Goal: Task Accomplishment & Management: Complete application form

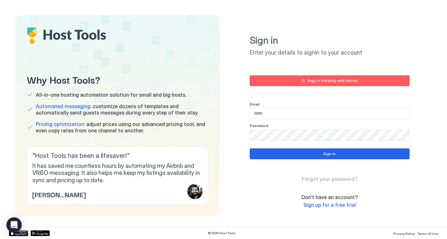
click at [234, 69] on div "Sign in Enter your details to signin to your account Sign in instantly with Air…" at bounding box center [329, 115] width 204 height 201
click at [336, 206] on span "Sign up for a free trial" at bounding box center [329, 205] width 52 height 6
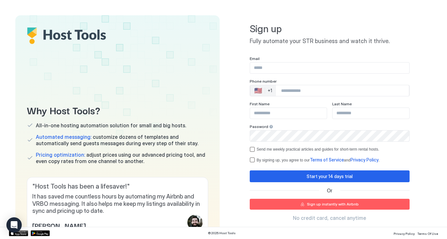
click at [291, 89] on input "Phone Number input" at bounding box center [342, 91] width 133 height 12
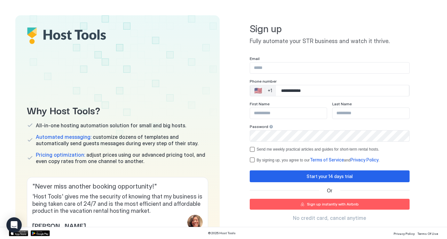
type input "**********"
click at [295, 109] on input "Input Field" at bounding box center [288, 113] width 77 height 11
type input "****"
click at [362, 112] on input "Input Field" at bounding box center [370, 113] width 77 height 11
type input "****"
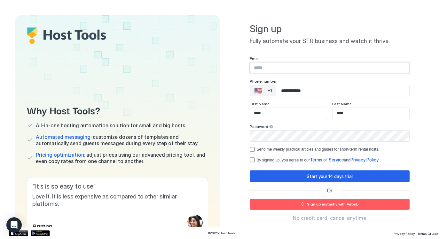
click at [285, 69] on input "Input Field" at bounding box center [329, 68] width 159 height 11
paste input "**********"
type input "**********"
click at [258, 149] on div "Send me weekly practical articles and guides for short-term rental hosts." at bounding box center [318, 149] width 123 height 4
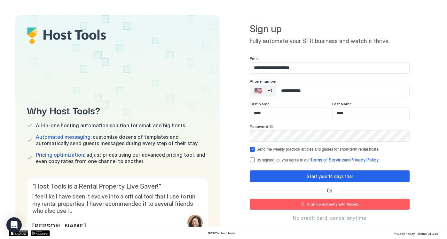
click at [255, 156] on div "**********" at bounding box center [330, 109] width 160 height 107
click at [255, 161] on div "By signing up, you agree to our Terms of Service and Privacy Policy ." at bounding box center [330, 160] width 160 height 6
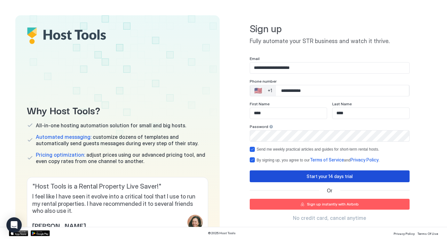
click at [273, 180] on button "Start your 14 days trial" at bounding box center [330, 177] width 160 height 12
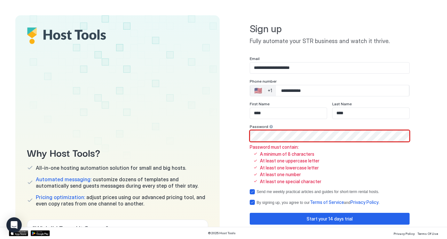
click at [293, 212] on div "**********" at bounding box center [330, 160] width 160 height 208
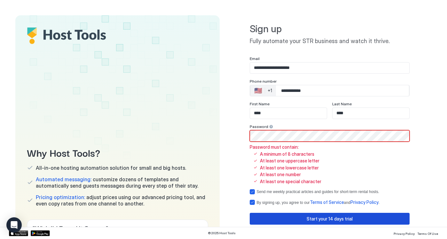
click at [290, 215] on button "Start your 14 days trial" at bounding box center [330, 219] width 160 height 12
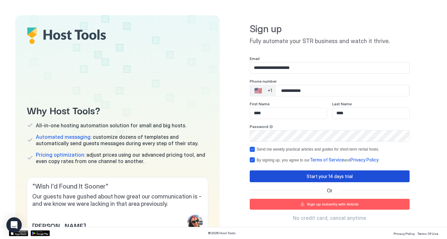
click at [276, 176] on button "Start your 14 days trial" at bounding box center [330, 177] width 160 height 12
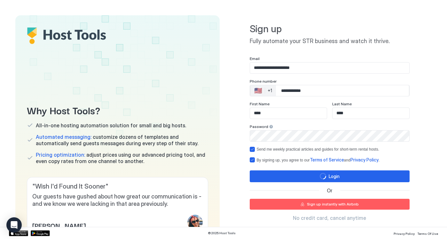
scroll to position [35, 0]
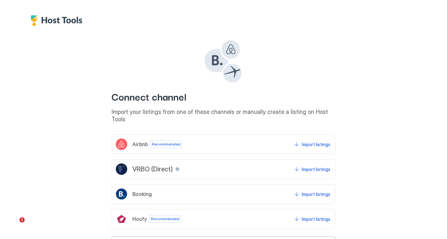
scroll to position [20, 0]
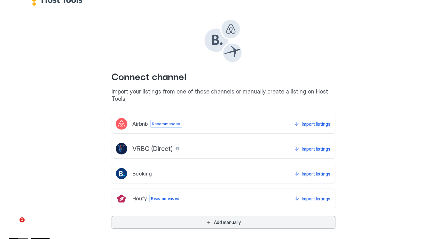
click at [186, 216] on button "Add manually" at bounding box center [224, 222] width 224 height 12
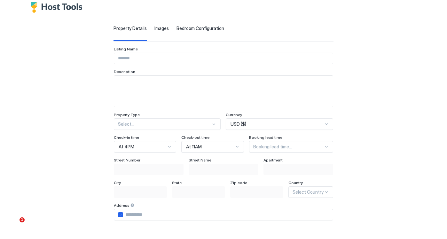
scroll to position [0, 0]
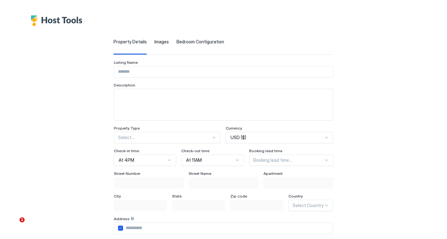
click at [154, 40] on span "Images" at bounding box center [161, 42] width 14 height 6
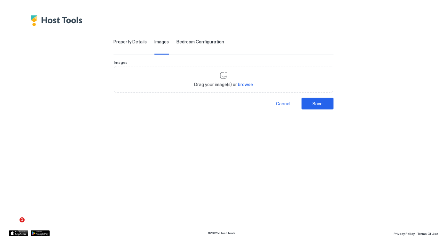
click at [127, 43] on span "Property Details" at bounding box center [129, 42] width 33 height 6
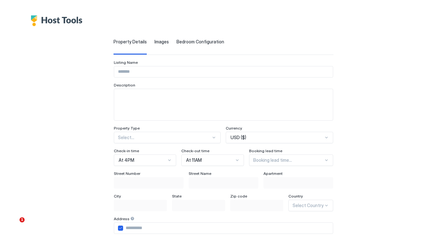
click at [133, 67] on input "Input Field" at bounding box center [223, 71] width 219 height 11
type input "****"
click at [131, 101] on textarea "Input Field" at bounding box center [223, 104] width 219 height 31
type textarea "***"
click at [159, 134] on div "Select..." at bounding box center [165, 138] width 110 height 12
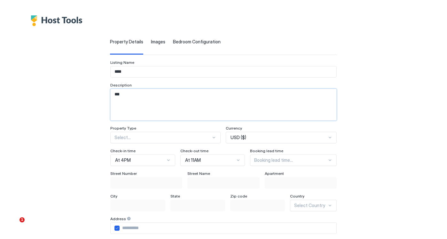
scroll to position [5, 0]
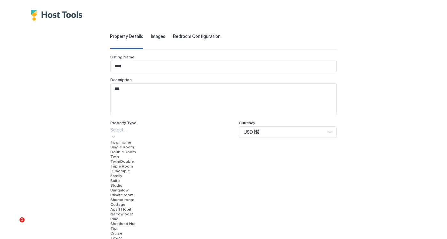
click at [152, 150] on div "Single Room" at bounding box center [171, 147] width 123 height 5
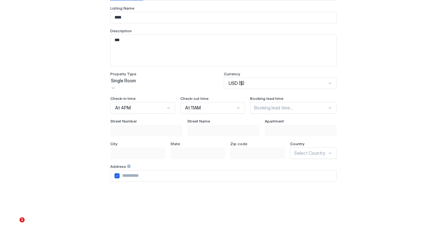
scroll to position [62, 0]
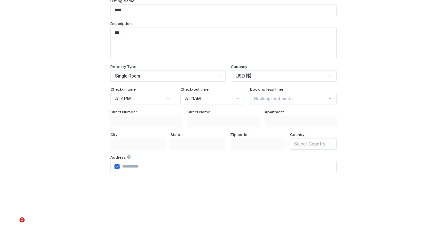
click at [271, 102] on div "Booking lead time..." at bounding box center [293, 99] width 87 height 12
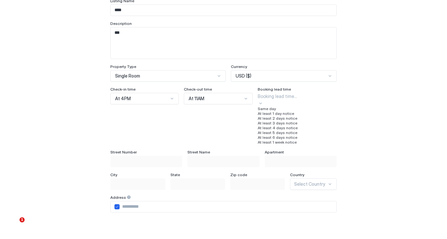
click at [268, 116] on span "At least 1 day notice" at bounding box center [276, 113] width 36 height 5
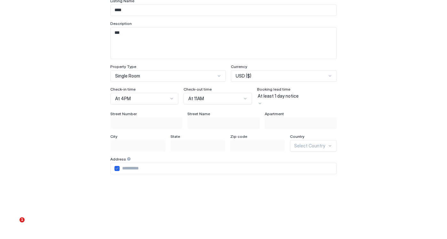
click at [149, 108] on div "Listing Name **** Description *** Property Type Single Room Currency USD ($) Ch…" at bounding box center [223, 150] width 226 height 305
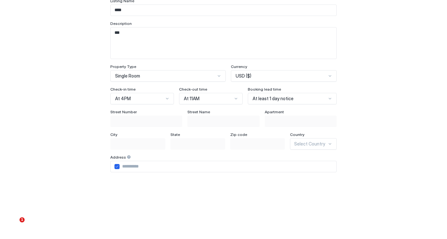
click at [146, 74] on div "Single Room" at bounding box center [165, 76] width 100 height 6
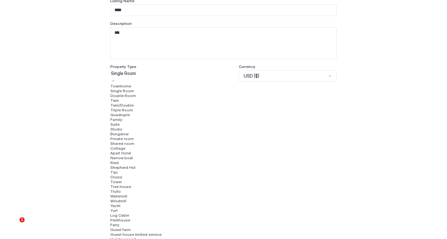
click at [131, 98] on span "Double Room" at bounding box center [123, 95] width 26 height 5
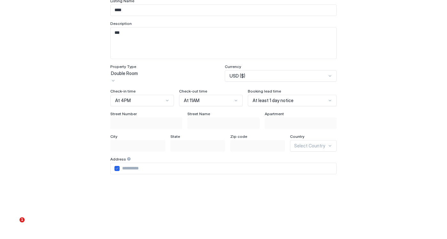
click at [144, 128] on div "Street [GEOGRAPHIC_DATA] Name Apartment City State Zip code Country Select Coun…" at bounding box center [223, 188] width 226 height 152
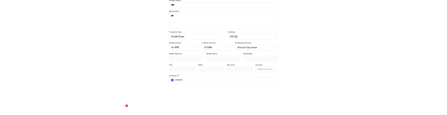
scroll to position [0, 0]
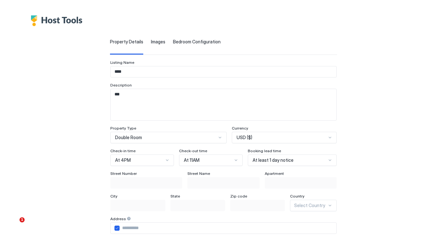
click at [151, 37] on div "Property Details Images Bedroom Configuration Listing Name **** Description ***…" at bounding box center [223, 203] width 429 height 354
click at [155, 44] on span "Images" at bounding box center [158, 42] width 14 height 6
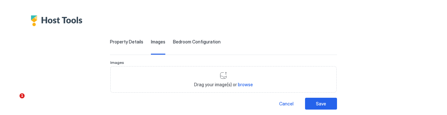
click at [186, 87] on div "Drag your image(s) or browse" at bounding box center [223, 79] width 226 height 27
type input "**********"
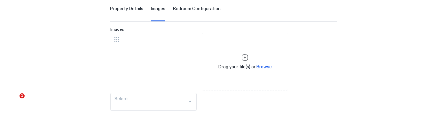
scroll to position [57, 0]
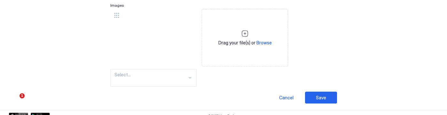
click at [137, 81] on div "Property Details Images Bedroom Configuration Listing Name **** Description ***…" at bounding box center [223, 43] width 227 height 122
click at [146, 74] on div "Select..." at bounding box center [153, 78] width 86 height 18
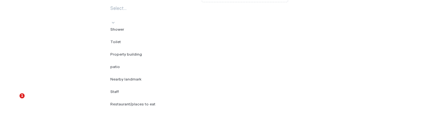
click at [145, 77] on div "Nearby landmark" at bounding box center [153, 79] width 86 height 5
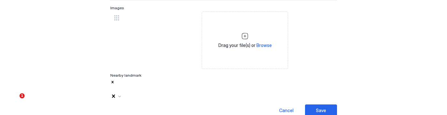
scroll to position [58, 0]
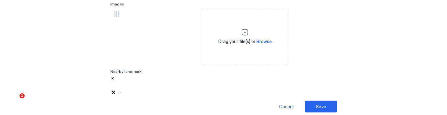
click at [321, 103] on div "Save" at bounding box center [321, 106] width 10 height 7
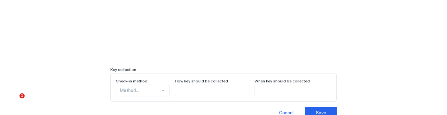
scroll to position [291, 0]
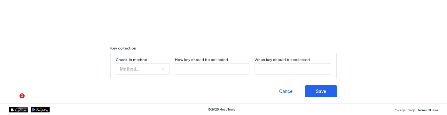
type input "******"
click at [325, 88] on div "Save" at bounding box center [321, 91] width 10 height 7
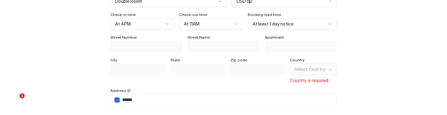
click at [318, 67] on div "Select Country" at bounding box center [313, 70] width 46 height 12
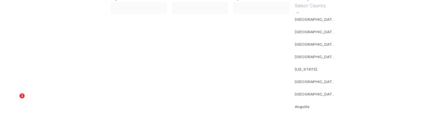
click at [314, 71] on div "[US_STATE]" at bounding box center [316, 69] width 42 height 5
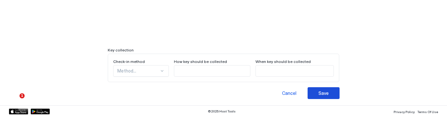
click at [314, 92] on button "Save" at bounding box center [323, 93] width 32 height 12
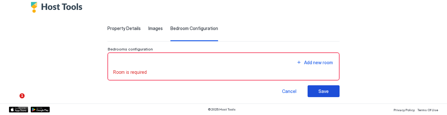
scroll to position [26, 0]
click at [220, 60] on div "Add new room" at bounding box center [223, 62] width 221 height 9
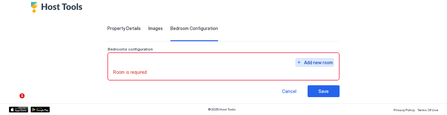
click at [328, 60] on div "Add new room" at bounding box center [318, 62] width 29 height 7
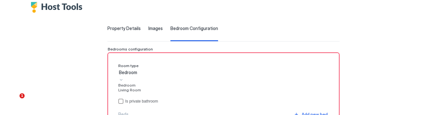
click at [167, 75] on div "Bedroom" at bounding box center [153, 73] width 69 height 6
click at [156, 88] on div "Bedroom" at bounding box center [153, 85] width 70 height 5
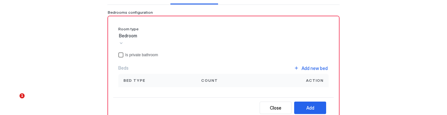
scroll to position [52, 0]
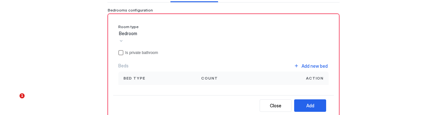
click at [155, 78] on div "Bed type" at bounding box center [157, 78] width 68 height 6
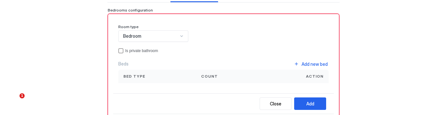
click at [139, 48] on div "Room type Bedroom Is private bathroom Beds Add new bed Bed type Count Action" at bounding box center [223, 53] width 211 height 59
click at [139, 50] on div "Is private bathroom" at bounding box center [141, 51] width 33 height 4
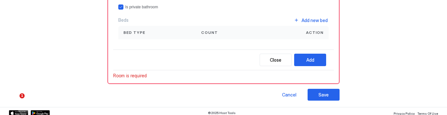
scroll to position [100, 0]
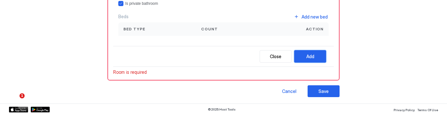
click at [307, 54] on div "Add" at bounding box center [310, 56] width 8 height 7
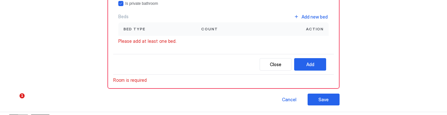
click at [145, 32] on div "Bed type" at bounding box center [157, 29] width 68 height 6
click at [132, 27] on span "Bed type" at bounding box center [134, 29] width 22 height 6
click at [128, 28] on span "Bed type" at bounding box center [134, 29] width 22 height 6
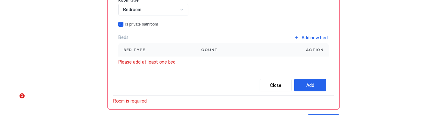
scroll to position [71, 0]
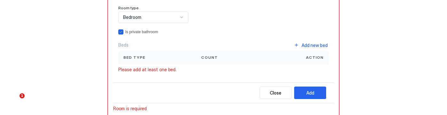
click at [122, 32] on icon "privateBathroom" at bounding box center [121, 32] width 4 height 4
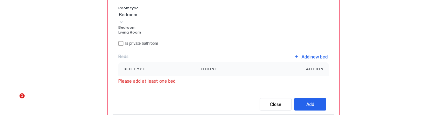
click at [145, 18] on div "Bedroom" at bounding box center [153, 15] width 69 height 6
click at [141, 35] on div "Living Room" at bounding box center [153, 32] width 70 height 5
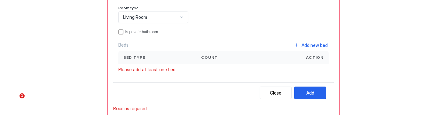
click at [130, 57] on span "Bed type" at bounding box center [134, 58] width 22 height 6
click at [309, 55] on span "Action" at bounding box center [315, 58] width 18 height 6
click at [311, 47] on div "Add new bed" at bounding box center [314, 45] width 26 height 7
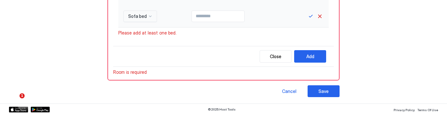
click at [137, 22] on div "Sofa bed" at bounding box center [140, 17] width 34 height 12
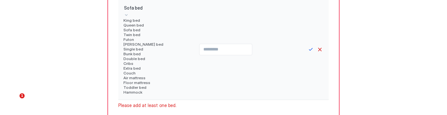
click at [140, 37] on div "Twin bed" at bounding box center [143, 34] width 41 height 5
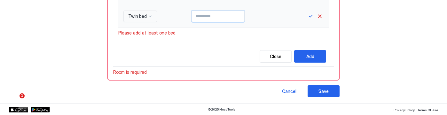
click at [227, 16] on input "Input Field" at bounding box center [218, 16] width 52 height 11
click at [310, 54] on div "Add" at bounding box center [310, 56] width 8 height 7
click at [146, 22] on div "Twin bed" at bounding box center [140, 17] width 34 height 12
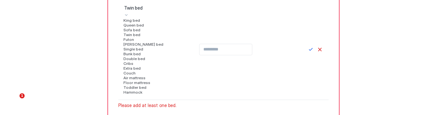
click at [141, 42] on div "Futon" at bounding box center [143, 39] width 41 height 5
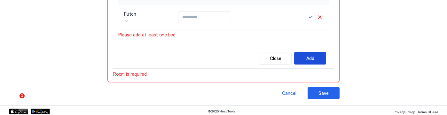
click at [315, 54] on button "Add" at bounding box center [310, 58] width 32 height 12
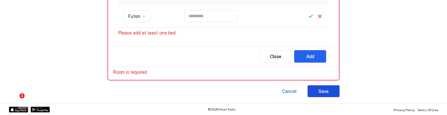
click at [320, 92] on div "Save" at bounding box center [323, 91] width 10 height 7
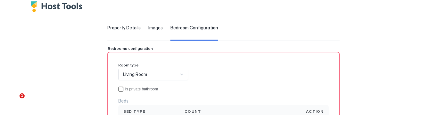
click at [120, 89] on div "privateBathroom" at bounding box center [120, 89] width 5 height 5
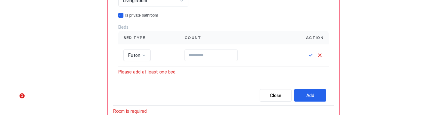
scroll to position [93, 0]
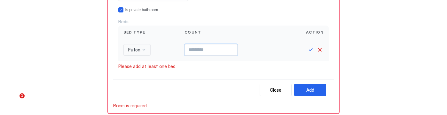
click at [197, 51] on input "**" at bounding box center [211, 49] width 52 height 11
type input "*"
click at [311, 50] on button "Save" at bounding box center [311, 50] width 8 height 8
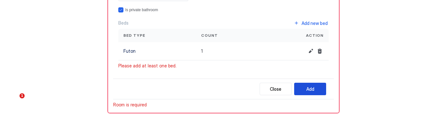
click at [304, 89] on button "Add" at bounding box center [310, 89] width 32 height 12
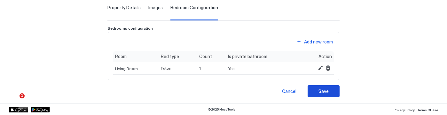
click at [331, 95] on button "Save" at bounding box center [323, 91] width 32 height 12
click at [322, 89] on div "Save" at bounding box center [323, 91] width 10 height 7
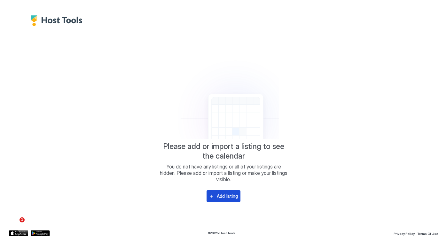
click at [226, 197] on div "Add listing" at bounding box center [227, 196] width 21 height 7
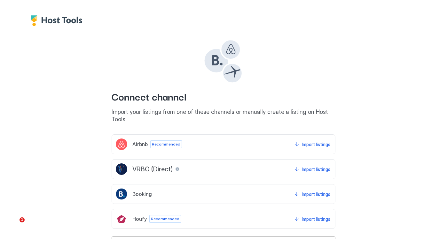
scroll to position [20, 0]
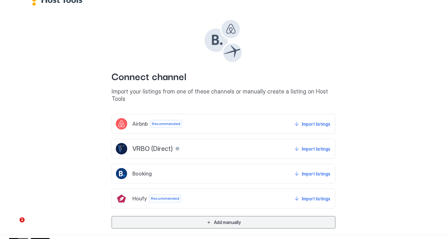
click at [174, 216] on button "Add manually" at bounding box center [224, 222] width 224 height 12
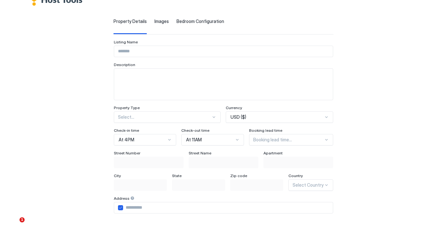
click at [143, 58] on div "Listing Name Description Property Type Select... Currency USD ($) Check-in time…" at bounding box center [223, 191] width 219 height 303
click at [143, 50] on input "Input Field" at bounding box center [223, 51] width 219 height 11
type input "******"
click at [138, 75] on textarea "Input Field" at bounding box center [223, 84] width 219 height 31
type textarea "*****"
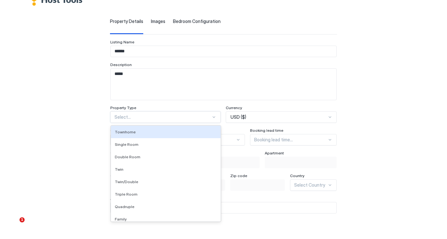
click at [131, 118] on div at bounding box center [162, 117] width 97 height 6
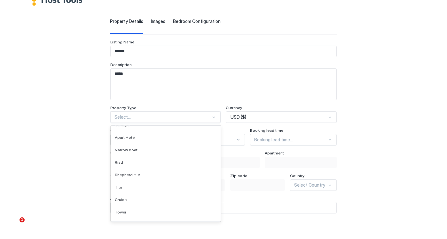
scroll to position [198, 0]
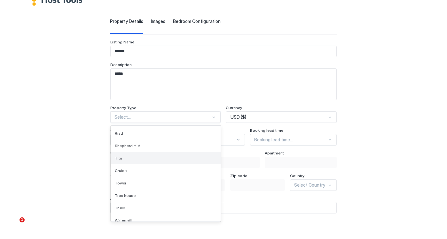
click at [129, 156] on div "Tipi" at bounding box center [166, 158] width 102 height 5
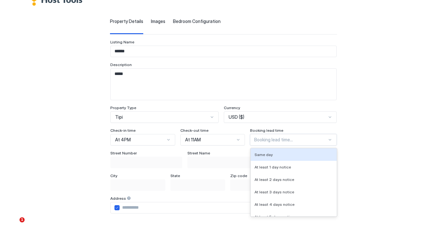
scroll to position [28, 0]
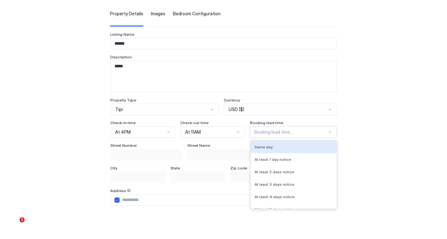
click at [272, 138] on div "Same day, 1 of 8. 8 results available. Use Up and Down to choose options, press…" at bounding box center [293, 133] width 87 height 12
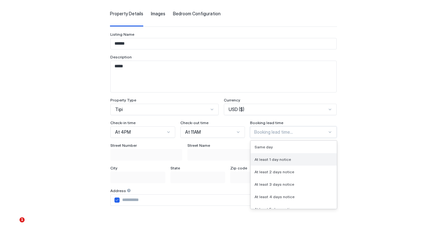
click at [269, 161] on span "At least 1 day notice" at bounding box center [272, 159] width 36 height 5
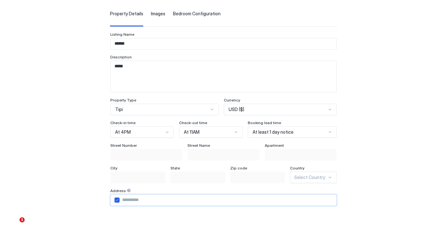
click at [158, 203] on input "Input Field" at bounding box center [228, 200] width 217 height 11
type input "***"
click at [307, 173] on div "[GEOGRAPHIC_DATA], 3 of 249. 249 results available. Use Up and Down to choose o…" at bounding box center [313, 178] width 46 height 12
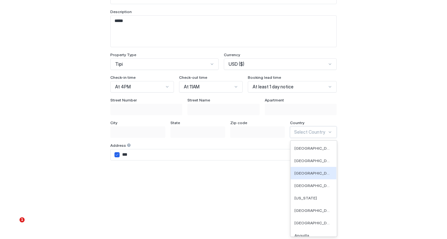
click at [307, 173] on span "[GEOGRAPHIC_DATA]" at bounding box center [312, 173] width 37 height 5
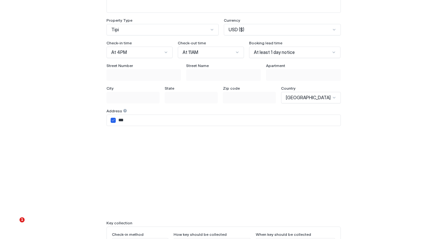
scroll to position [159, 0]
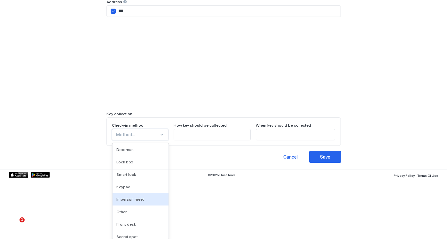
click at [149, 141] on div "In person meet, 5 of 9. 9 results available. Use Up and Down to choose options,…" at bounding box center [140, 135] width 57 height 12
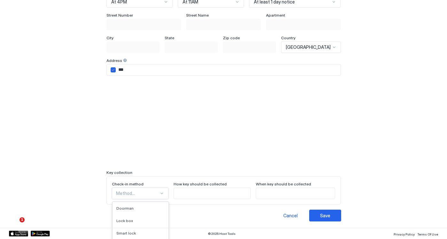
click at [151, 172] on div "Property Details Images Bedroom Configuration Listing Name ****** Description *…" at bounding box center [223, 119] width 447 height 239
click at [148, 196] on div "Method..." at bounding box center [140, 194] width 57 height 12
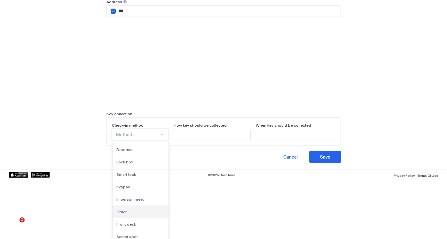
click at [143, 210] on div "Other" at bounding box center [140, 212] width 48 height 5
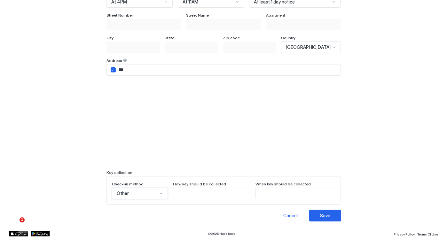
click at [198, 194] on input "Input Field" at bounding box center [211, 193] width 77 height 11
type input "*"
click at [292, 196] on input "Input Field" at bounding box center [295, 193] width 79 height 11
type input "*"
click at [320, 215] on div "Save" at bounding box center [325, 216] width 10 height 7
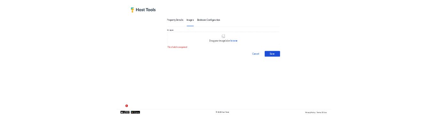
scroll to position [0, 0]
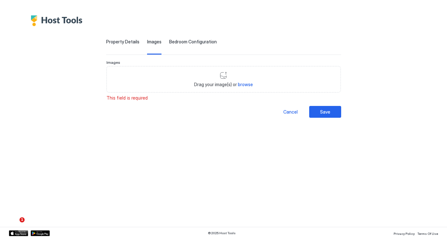
click at [217, 78] on div "Drag your image(s) or browse" at bounding box center [223, 79] width 234 height 27
type input "**********"
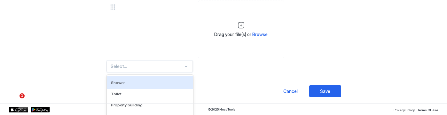
click at [152, 64] on div "Shower, 1 of 136. 136 results available. Use Up and Down to choose options, pre…" at bounding box center [149, 67] width 86 height 12
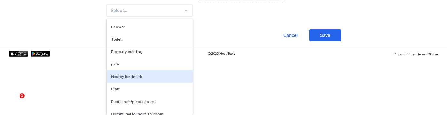
click at [151, 71] on div "Nearby landmark" at bounding box center [150, 76] width 86 height 12
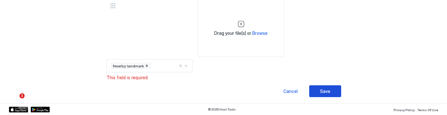
click at [317, 95] on button "Save" at bounding box center [325, 91] width 32 height 12
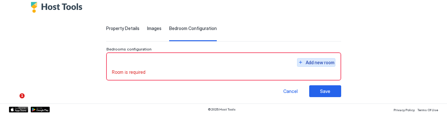
click at [306, 63] on div "Add new room" at bounding box center [320, 62] width 29 height 7
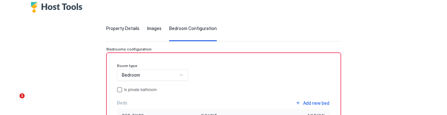
click at [176, 74] on div "Bedroom" at bounding box center [150, 75] width 56 height 6
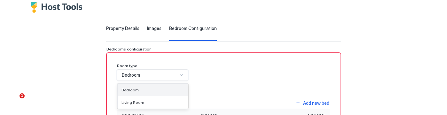
click at [165, 93] on div "Bedroom" at bounding box center [153, 90] width 70 height 12
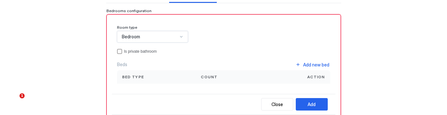
scroll to position [57, 0]
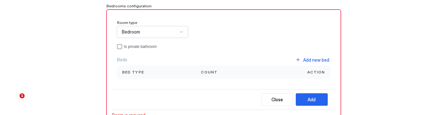
click at [162, 74] on div "Bed type" at bounding box center [156, 72] width 69 height 6
click at [143, 73] on span "Bed type" at bounding box center [133, 72] width 22 height 6
click at [303, 60] on div "Add new bed" at bounding box center [316, 60] width 26 height 7
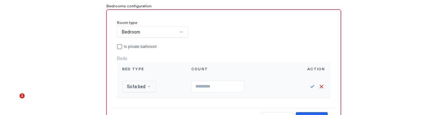
click at [154, 87] on div "Sofa bed" at bounding box center [139, 87] width 34 height 12
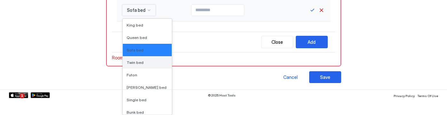
click at [143, 64] on span "Twin bed" at bounding box center [135, 62] width 17 height 5
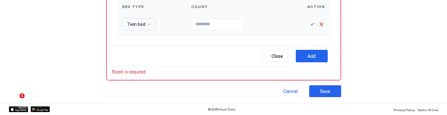
scroll to position [119, 0]
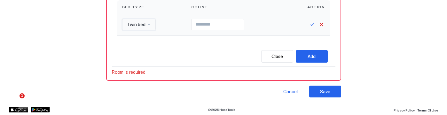
click at [220, 21] on input "Input Field" at bounding box center [217, 24] width 52 height 11
type input "*"
click at [308, 24] on button "Save" at bounding box center [312, 25] width 8 height 8
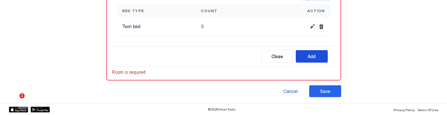
click at [307, 57] on div "Add" at bounding box center [311, 56] width 8 height 7
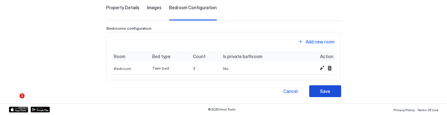
click at [309, 90] on button "Save" at bounding box center [325, 91] width 32 height 12
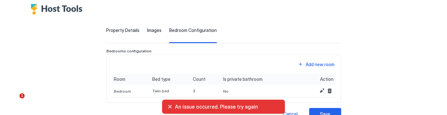
scroll to position [0, 0]
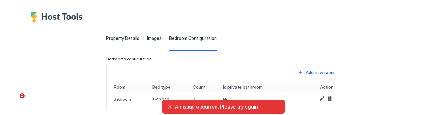
click at [161, 39] on span "Images" at bounding box center [154, 38] width 14 height 6
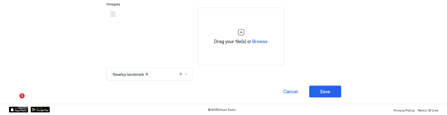
scroll to position [57, 0]
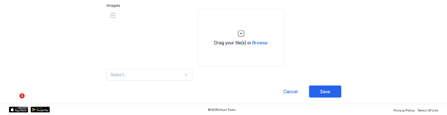
click at [309, 90] on button "Save" at bounding box center [325, 92] width 32 height 12
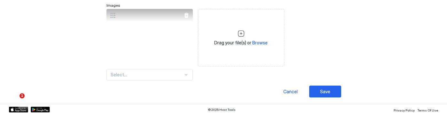
scroll to position [0, 0]
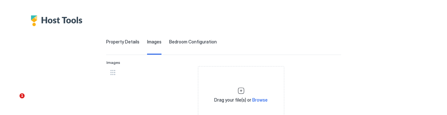
click at [122, 39] on span "Property Details" at bounding box center [122, 42] width 33 height 6
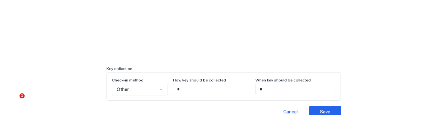
scroll to position [283, 0]
